Goal: Task Accomplishment & Management: Manage account settings

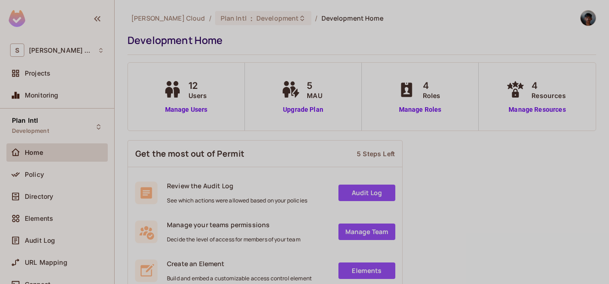
click at [194, 102] on div "12 Users Manage Users" at bounding box center [186, 97] width 51 height 36
click at [194, 111] on link "Manage Users" at bounding box center [186, 110] width 51 height 10
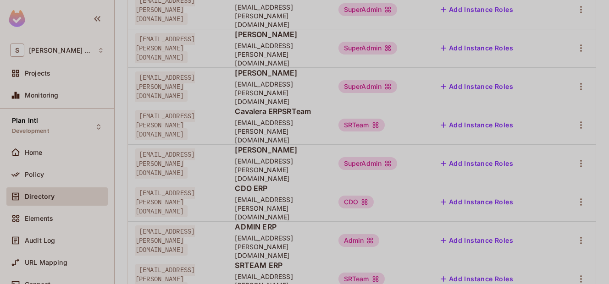
scroll to position [165, 0]
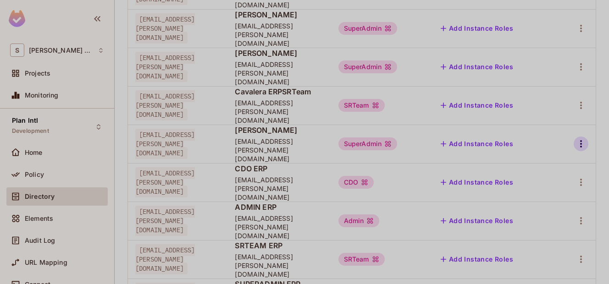
click at [575, 138] on icon "button" at bounding box center [580, 143] width 11 height 11
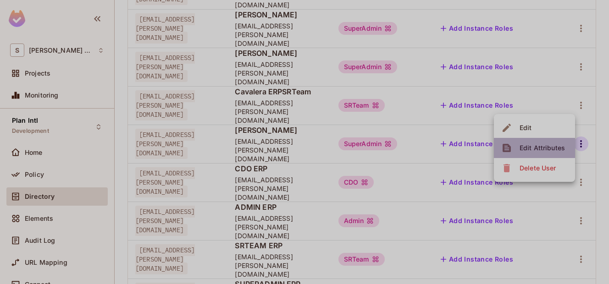
click at [538, 147] on div "Edit Attributes" at bounding box center [541, 148] width 45 height 9
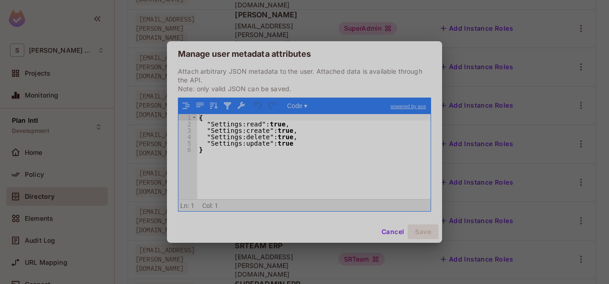
click at [348, 5] on div "Manage user metadata attributes Attach arbitrary JSON metadata to the user. Att…" at bounding box center [304, 142] width 609 height 284
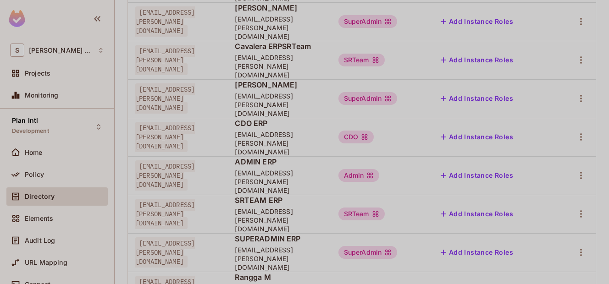
scroll to position [265, 0]
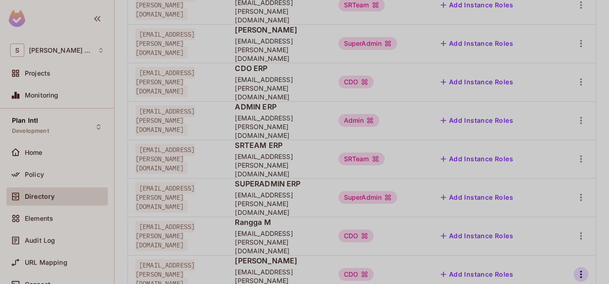
click at [580, 267] on button "button" at bounding box center [581, 274] width 15 height 15
click at [540, 249] on div "Delete User" at bounding box center [537, 249] width 36 height 9
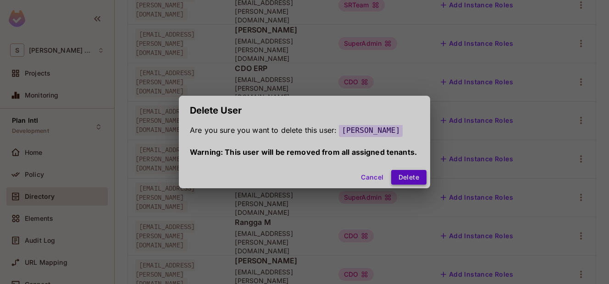
click at [397, 174] on button "Delete" at bounding box center [408, 177] width 35 height 15
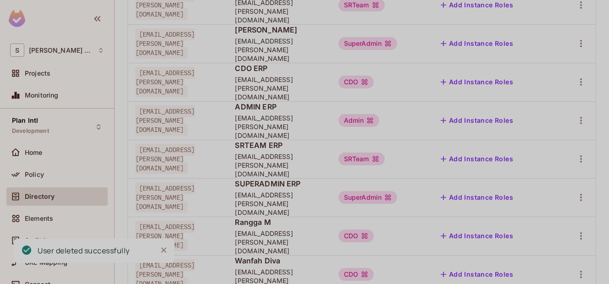
scroll to position [235, 0]
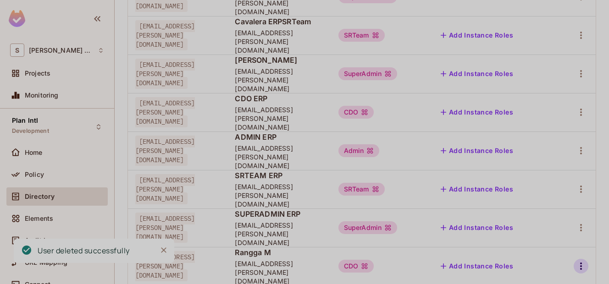
click at [575, 261] on icon "button" at bounding box center [580, 266] width 11 height 11
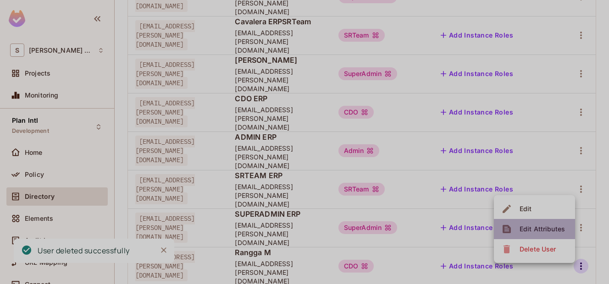
click at [539, 229] on div "Edit Attributes" at bounding box center [541, 229] width 45 height 9
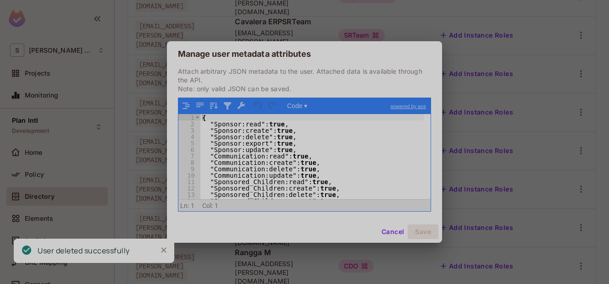
scroll to position [17, 0]
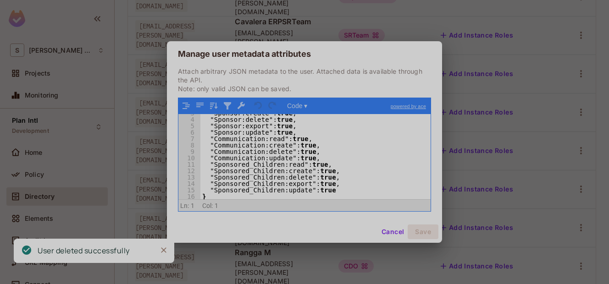
click at [475, 56] on div "Manage user metadata attributes Attach arbitrary JSON metadata to the user. Att…" at bounding box center [304, 142] width 609 height 284
